Goal: Task Accomplishment & Management: Use online tool/utility

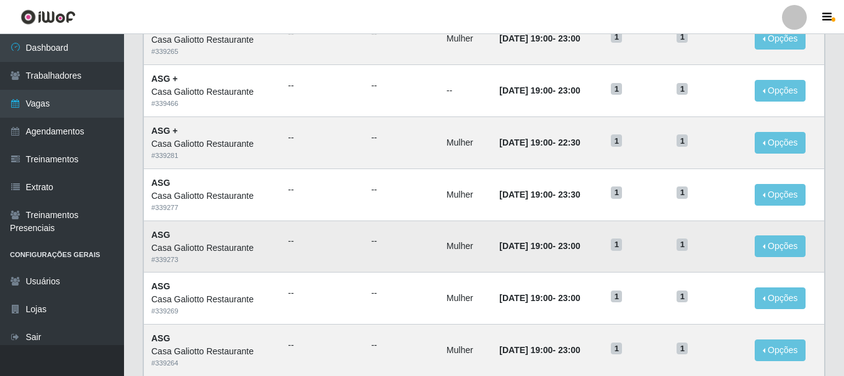
scroll to position [310, 0]
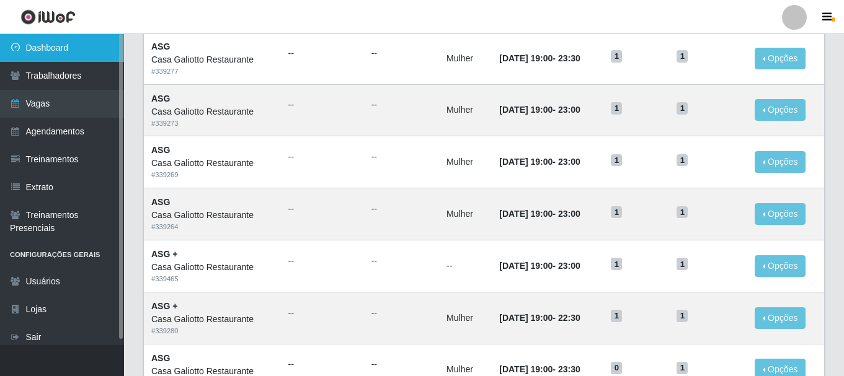
click at [19, 39] on link "Dashboard" at bounding box center [62, 48] width 124 height 28
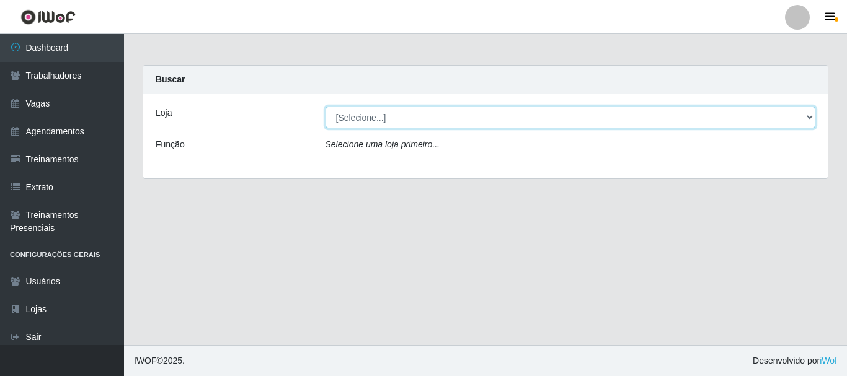
click at [372, 122] on select "[Selecione...] [GEOGRAPHIC_DATA]" at bounding box center [571, 118] width 490 height 22
select select "279"
click at [326, 107] on select "[Selecione...] [GEOGRAPHIC_DATA]" at bounding box center [571, 118] width 490 height 22
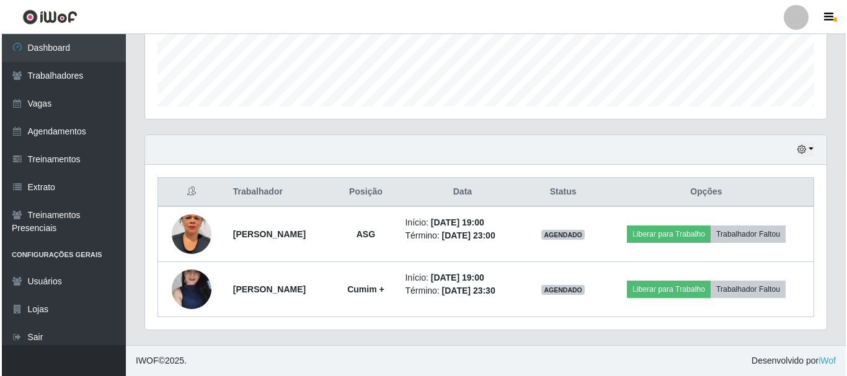
scroll to position [257, 681]
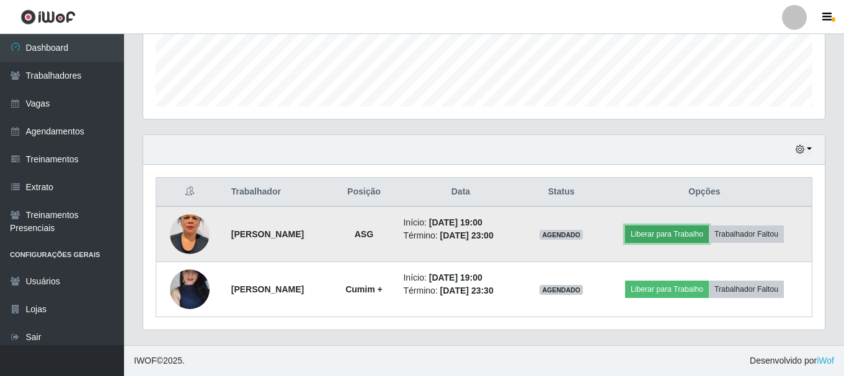
click at [661, 226] on button "Liberar para Trabalho" at bounding box center [667, 234] width 84 height 17
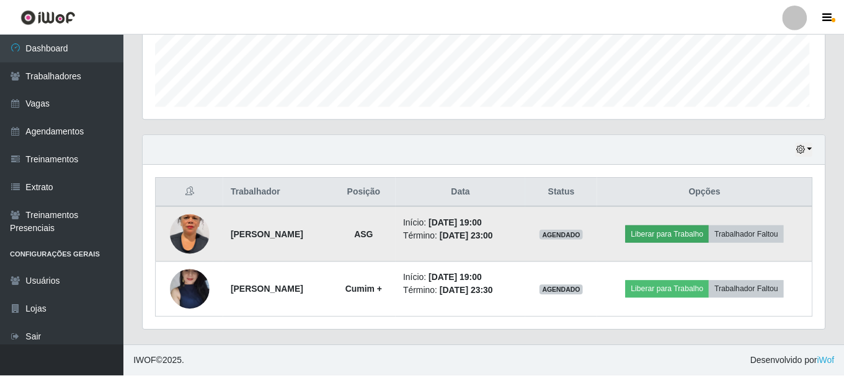
scroll to position [257, 675]
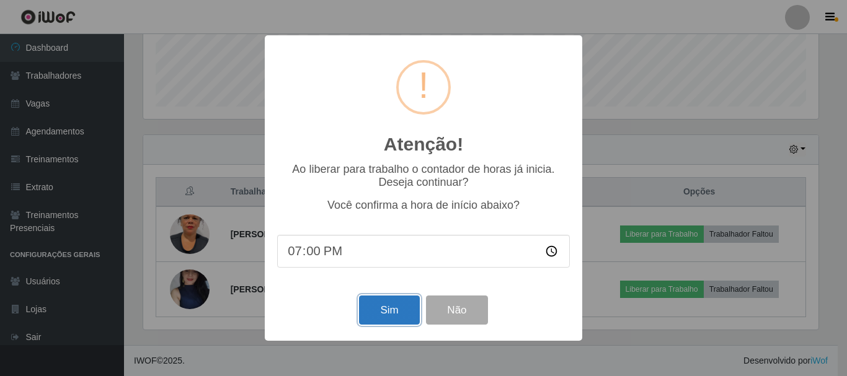
click at [389, 312] on button "Sim" at bounding box center [389, 310] width 60 height 29
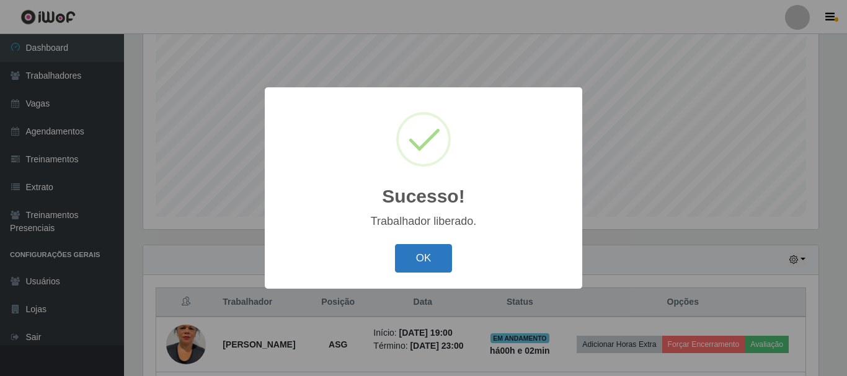
click at [419, 255] on button "OK" at bounding box center [424, 258] width 58 height 29
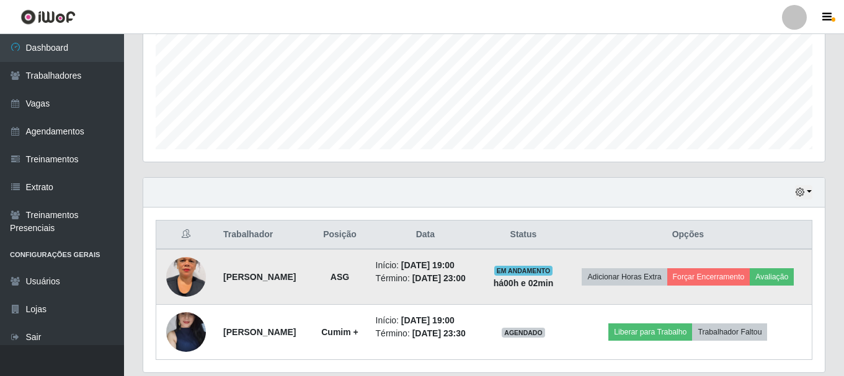
scroll to position [337, 0]
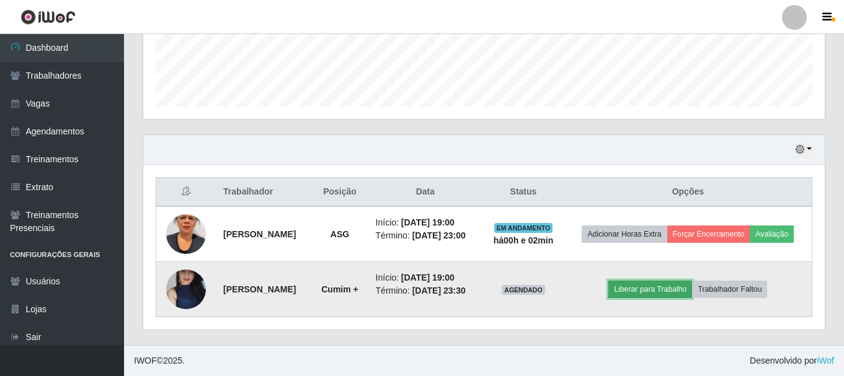
click at [644, 296] on button "Liberar para Trabalho" at bounding box center [650, 289] width 84 height 17
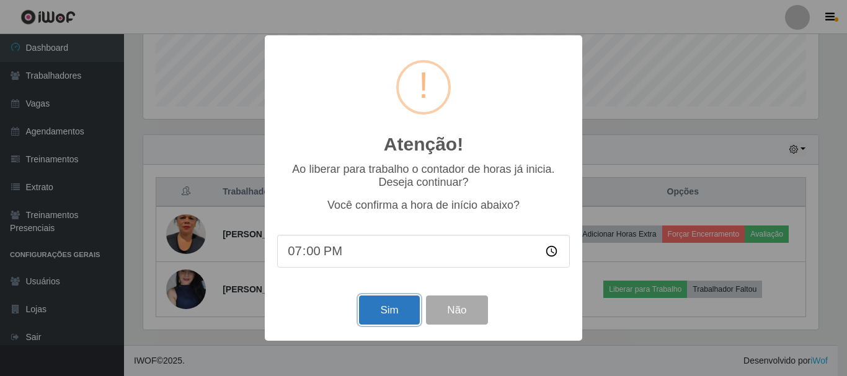
click at [395, 309] on button "Sim" at bounding box center [389, 310] width 60 height 29
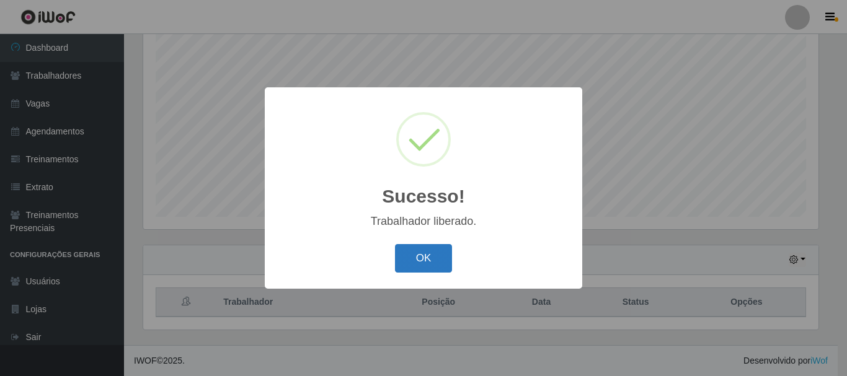
click at [422, 246] on button "OK" at bounding box center [424, 258] width 58 height 29
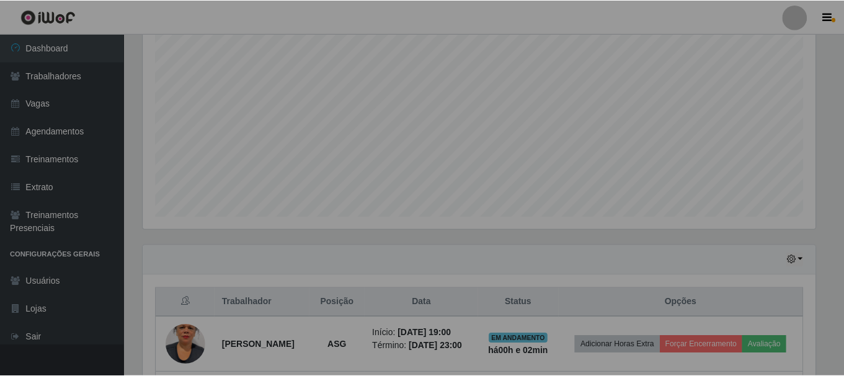
scroll to position [257, 681]
